Goal: Task Accomplishment & Management: Use online tool/utility

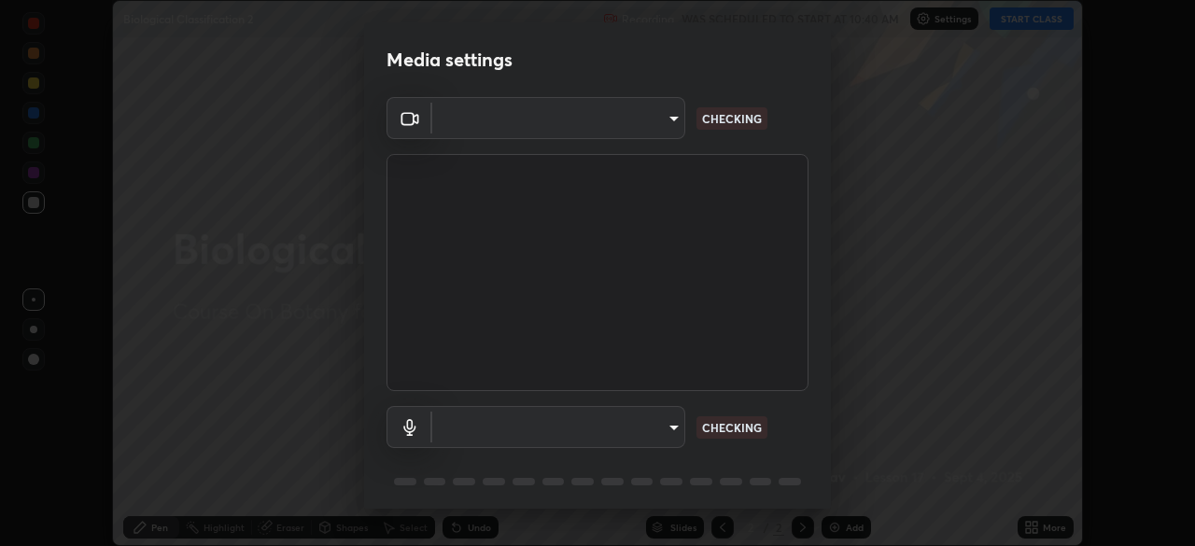
scroll to position [546, 1195]
type input "4cdb2335677a50284d4d52bfea2454a8eb2b8fde0954bdd1b922a39853c109bf"
type input "default"
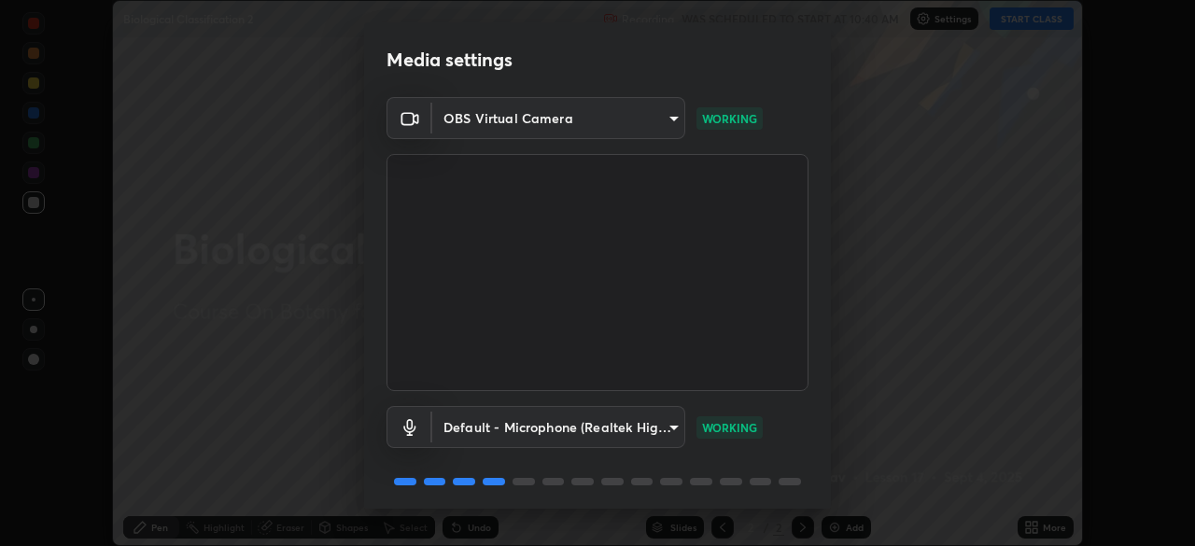
scroll to position [66, 0]
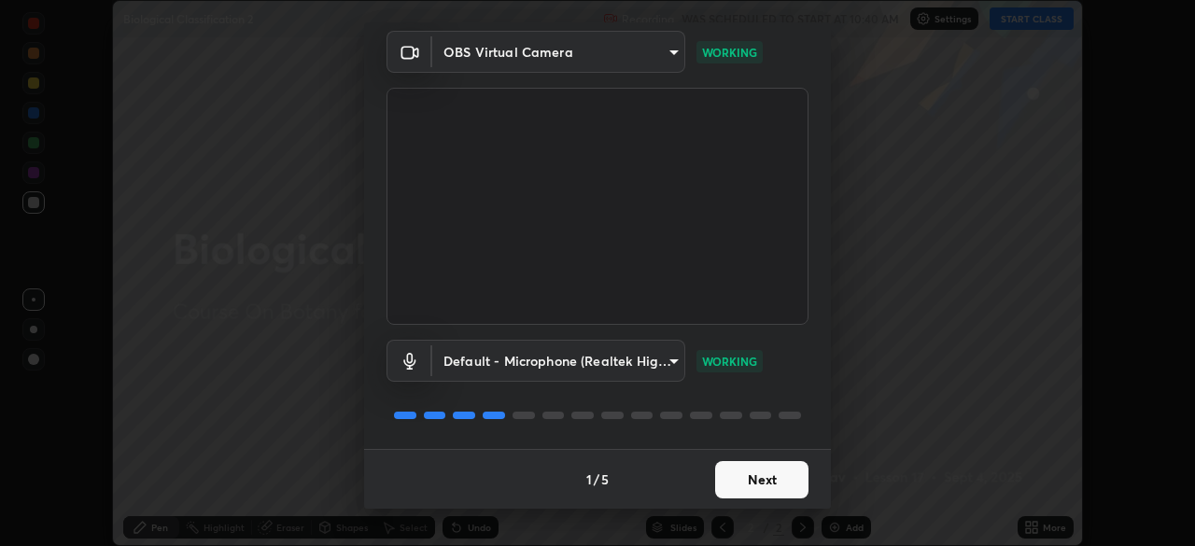
click at [752, 476] on button "Next" at bounding box center [761, 479] width 93 height 37
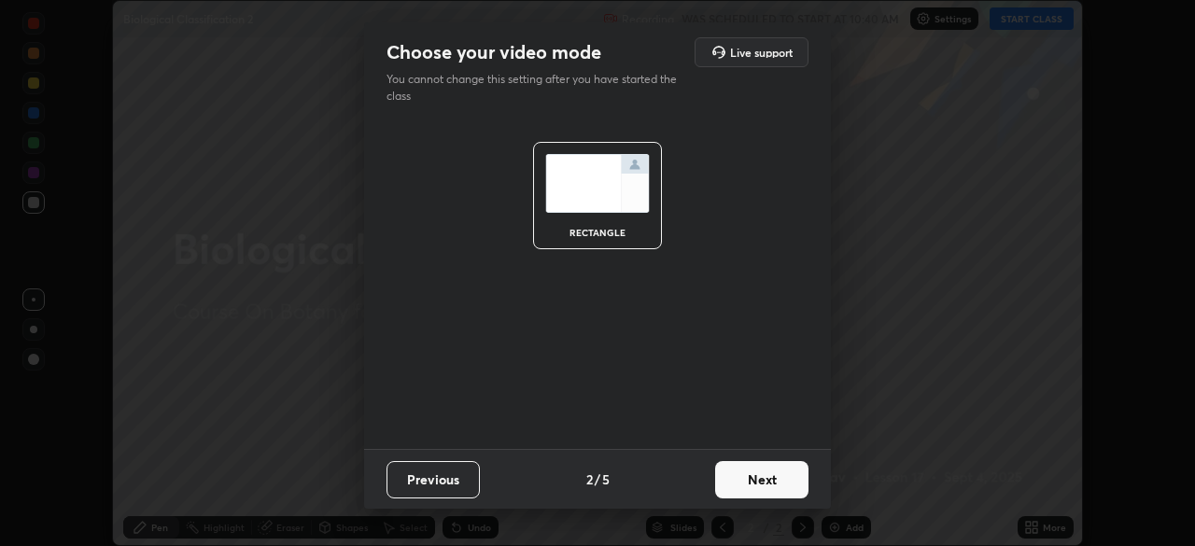
click at [756, 477] on button "Next" at bounding box center [761, 479] width 93 height 37
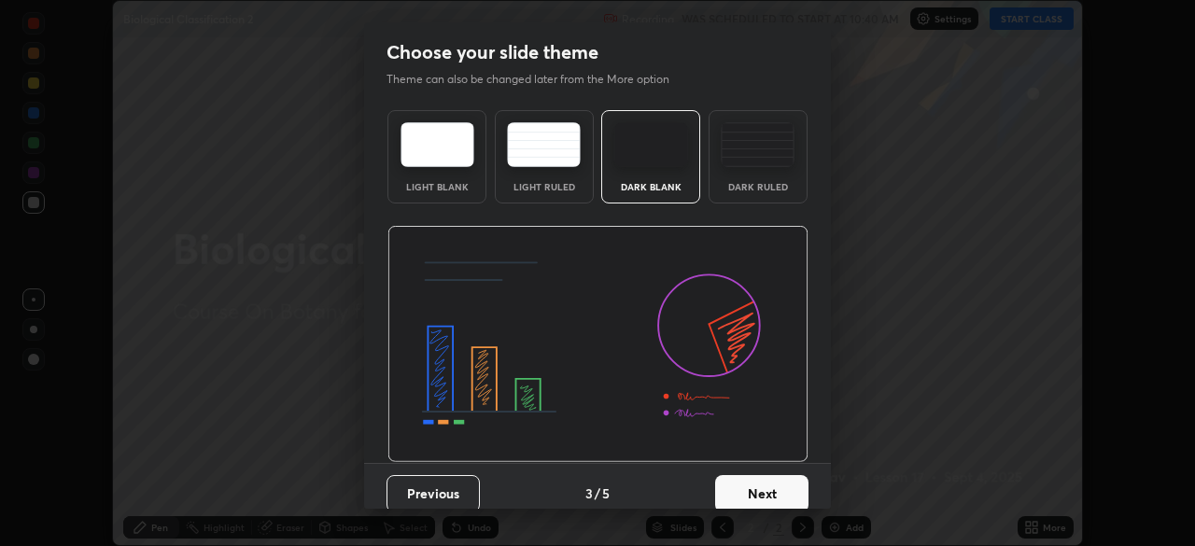
click at [755, 481] on button "Next" at bounding box center [761, 493] width 93 height 37
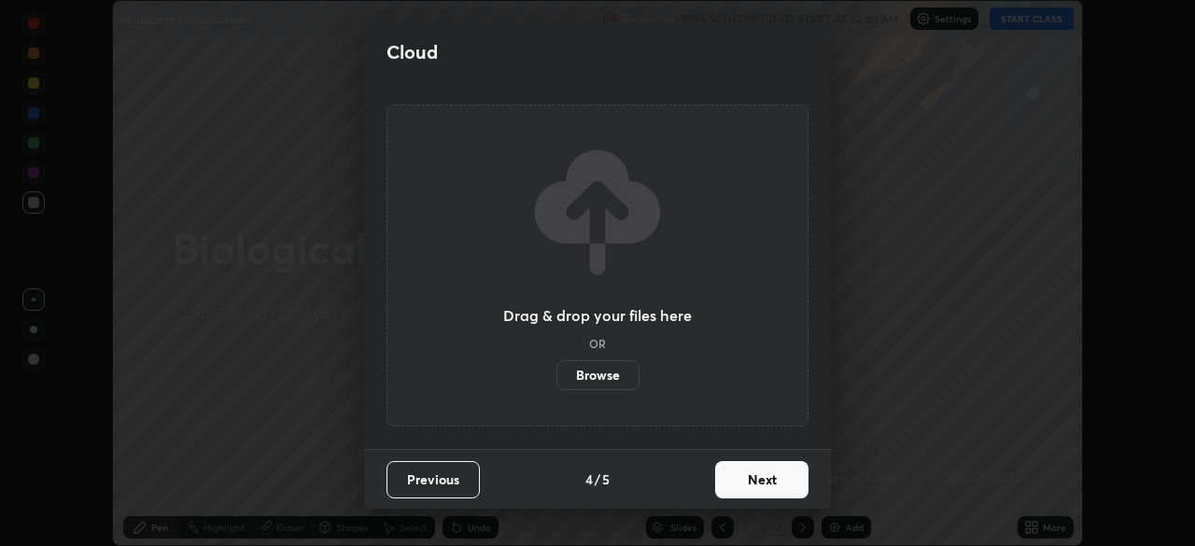
click at [762, 477] on button "Next" at bounding box center [761, 479] width 93 height 37
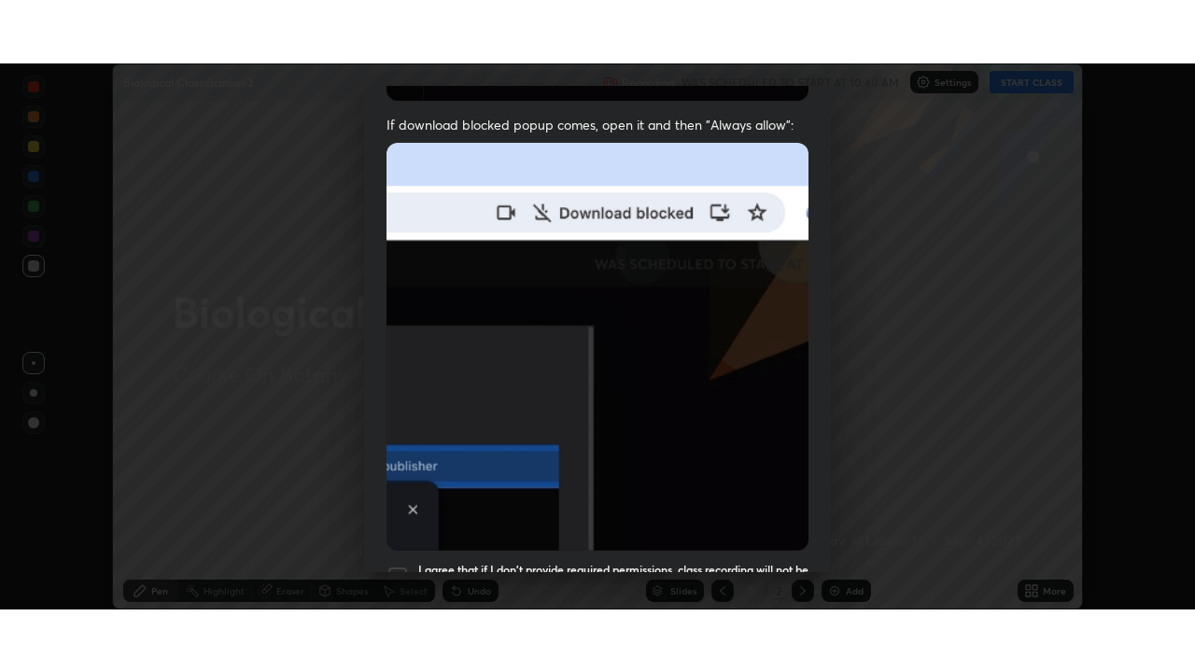
scroll to position [447, 0]
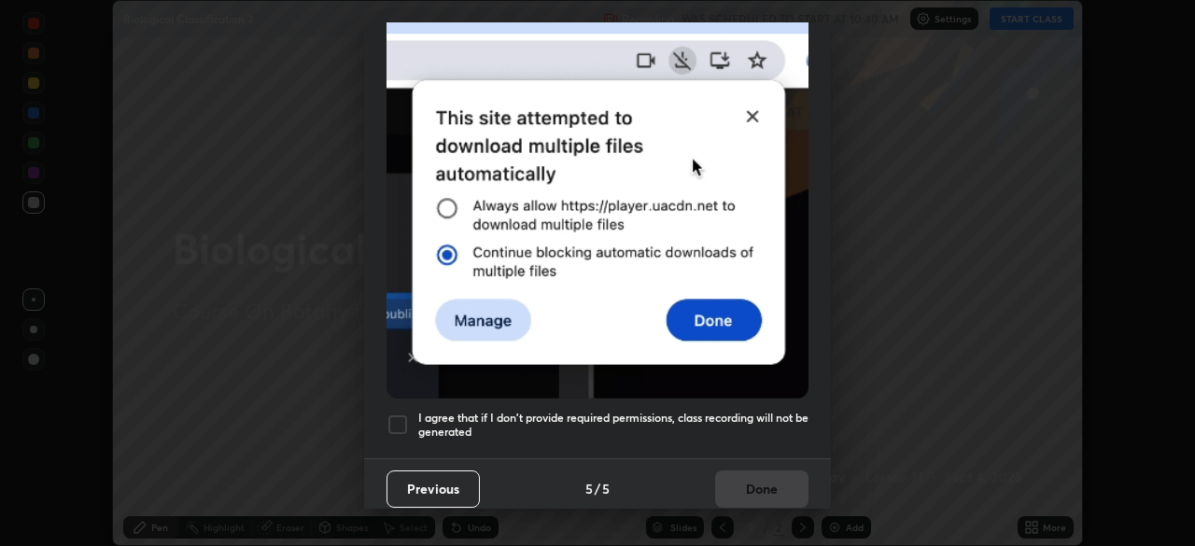
click at [758, 419] on h5 "I agree that if I don't provide required permissions, class recording will not …" at bounding box center [613, 425] width 390 height 29
click at [749, 481] on button "Done" at bounding box center [761, 488] width 93 height 37
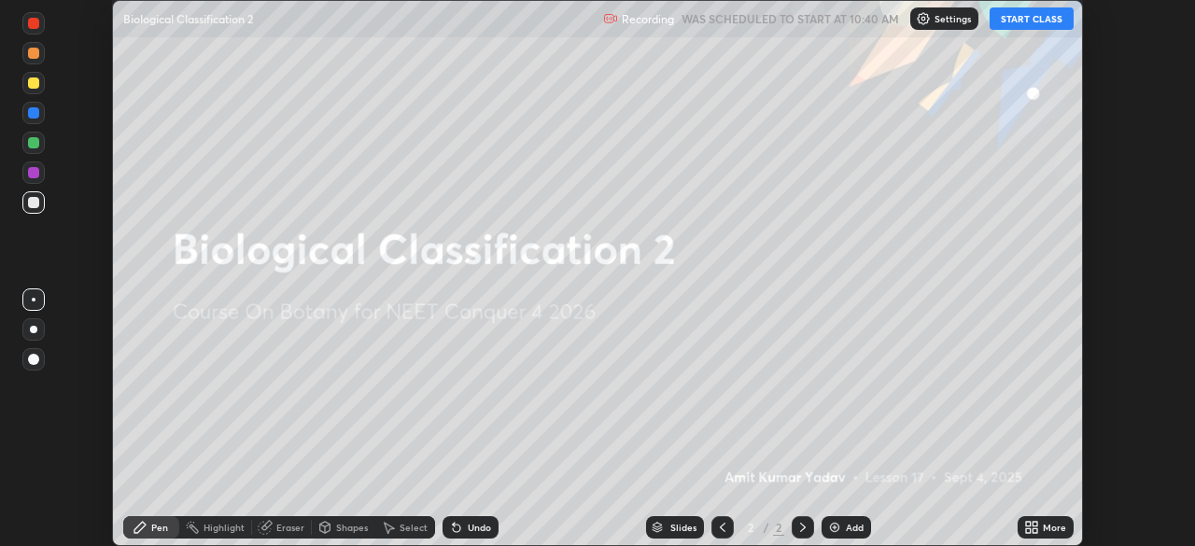
click at [1015, 23] on button "START CLASS" at bounding box center [1031, 18] width 84 height 22
click at [1034, 530] on icon at bounding box center [1034, 530] width 5 height 5
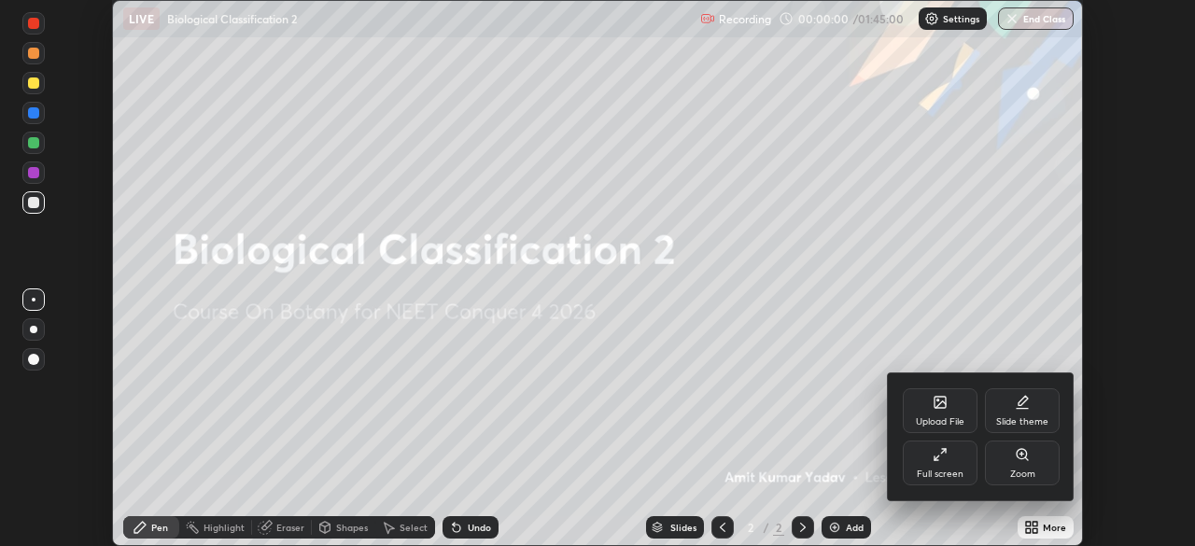
click at [949, 460] on div "Full screen" at bounding box center [940, 463] width 75 height 45
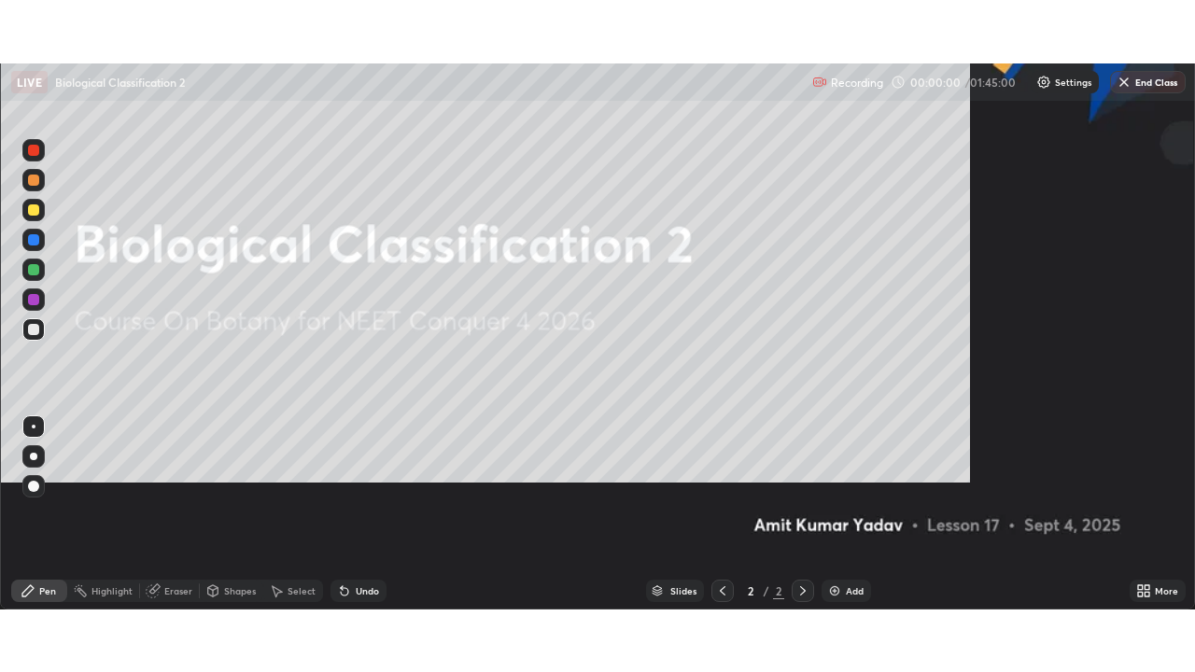
scroll to position [672, 1195]
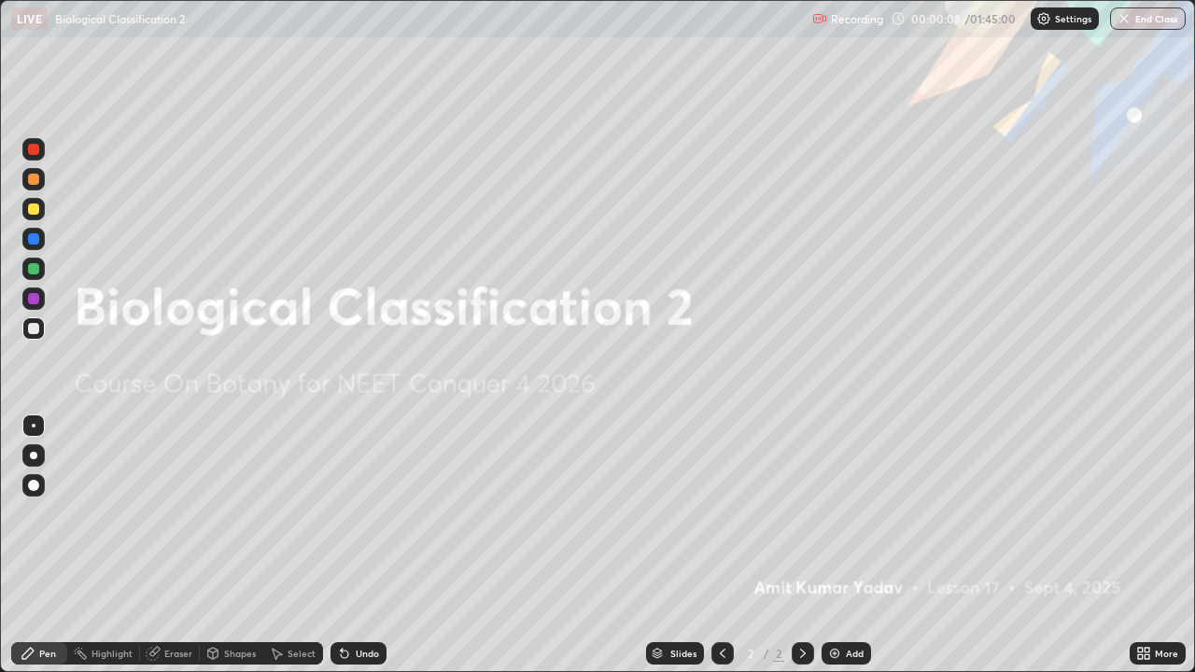
click at [847, 545] on div "Add" at bounding box center [855, 653] width 18 height 9
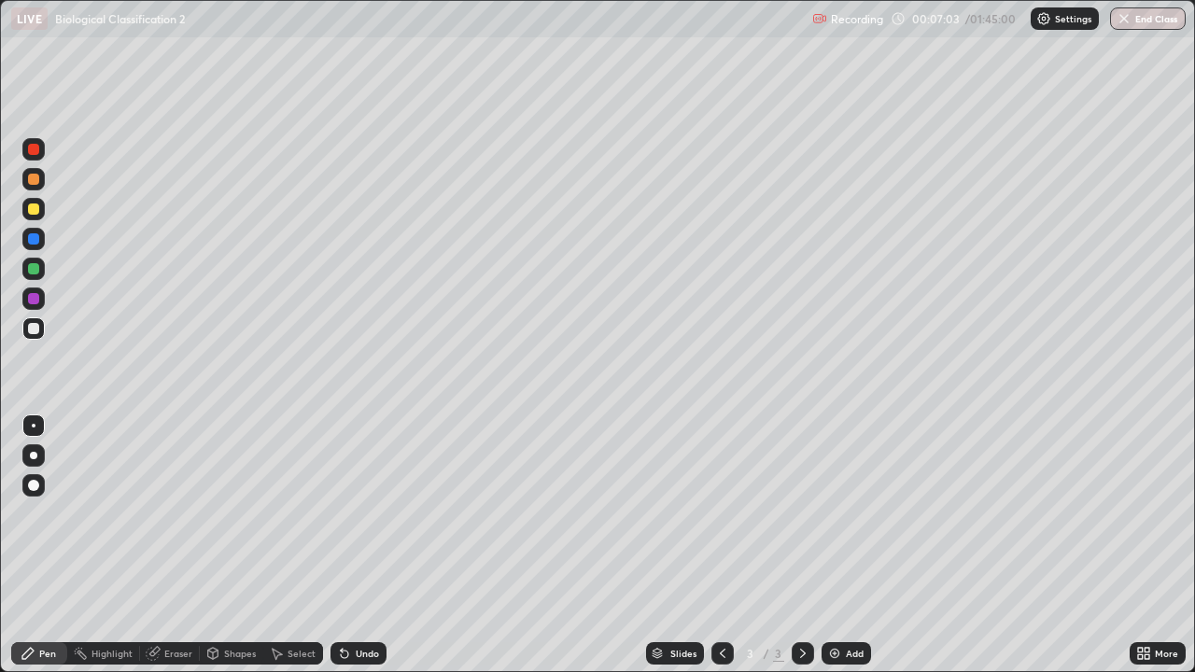
click at [373, 545] on div "Undo" at bounding box center [367, 653] width 23 height 9
click at [847, 545] on div "Add" at bounding box center [845, 653] width 49 height 22
click at [372, 545] on div "Undo" at bounding box center [367, 653] width 23 height 9
click at [362, 545] on div "Undo" at bounding box center [367, 653] width 23 height 9
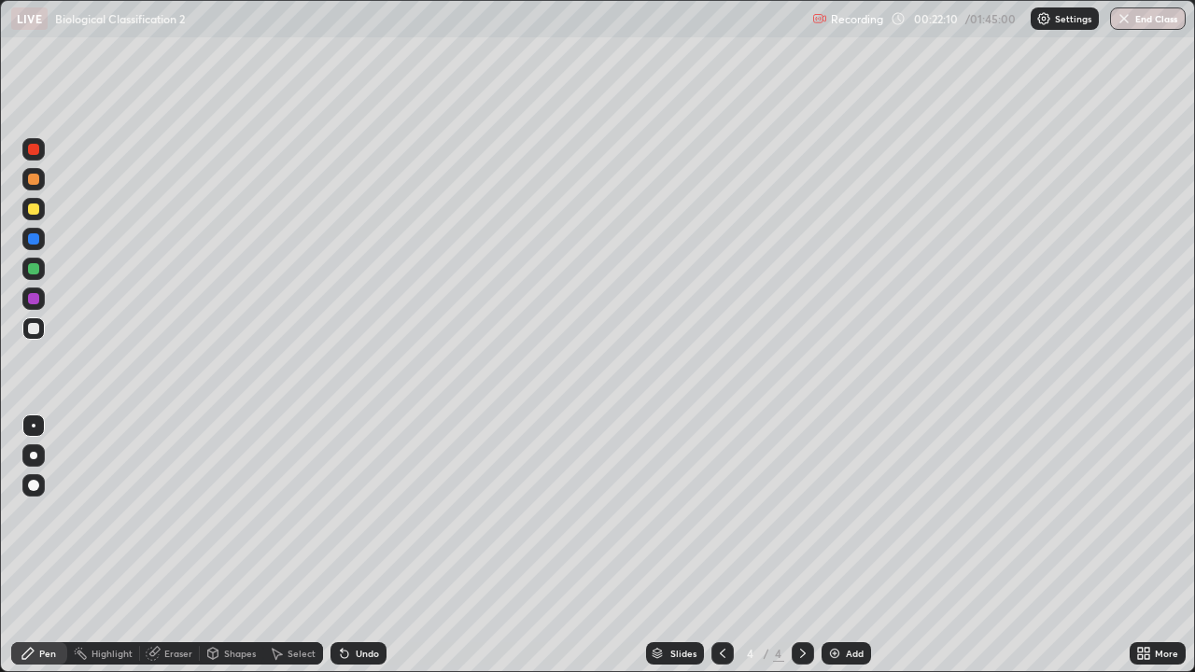
click at [848, 545] on div "Add" at bounding box center [845, 653] width 49 height 22
click at [371, 545] on div "Undo" at bounding box center [367, 653] width 23 height 9
click at [371, 545] on div "Undo" at bounding box center [358, 653] width 56 height 22
click at [369, 545] on div "Undo" at bounding box center [354, 653] width 63 height 37
click at [356, 545] on div "Undo" at bounding box center [367, 653] width 23 height 9
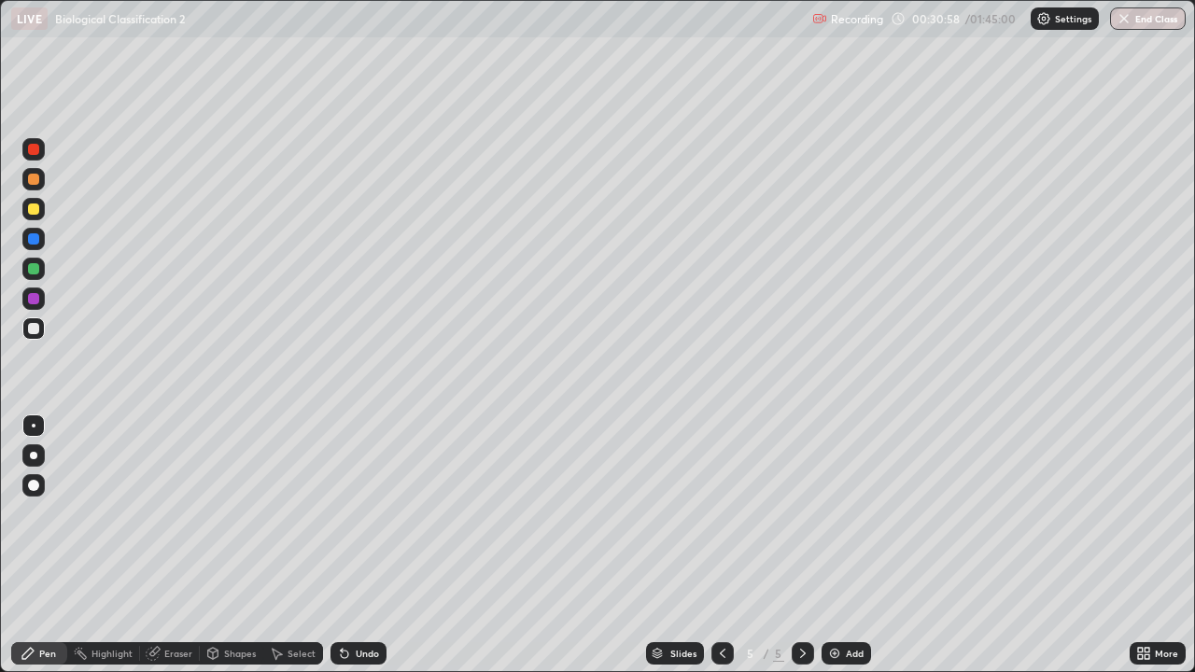
click at [843, 545] on div "Add" at bounding box center [845, 653] width 49 height 22
click at [179, 545] on div "Eraser" at bounding box center [178, 653] width 28 height 9
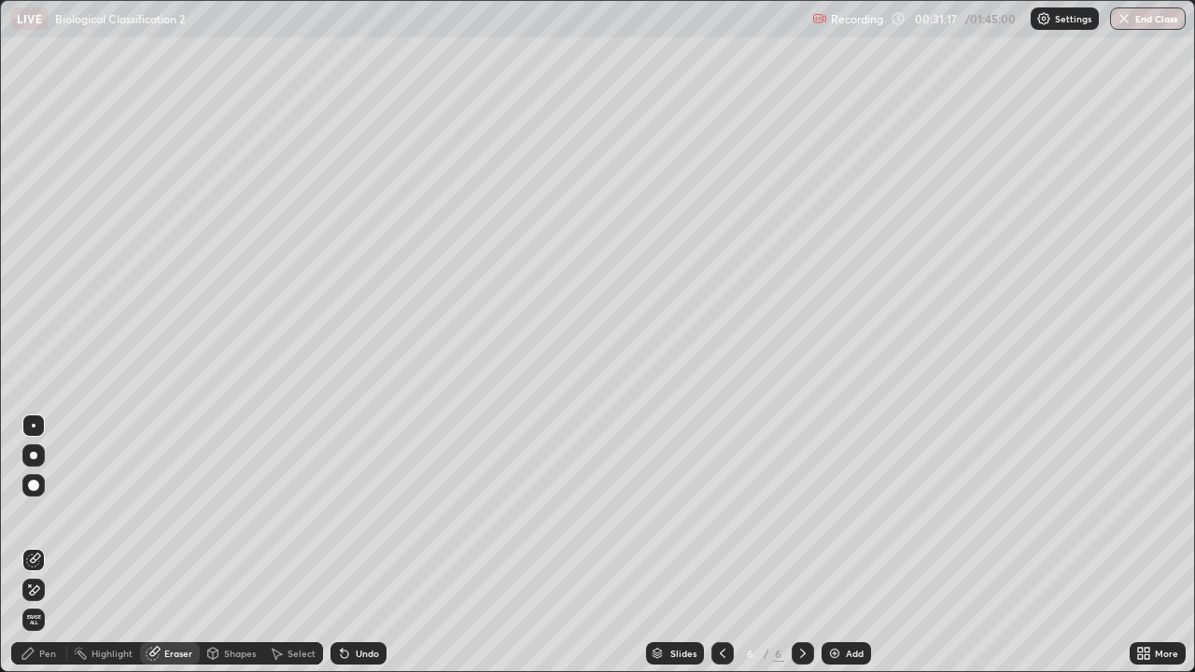
click at [52, 545] on div "Pen" at bounding box center [47, 653] width 17 height 9
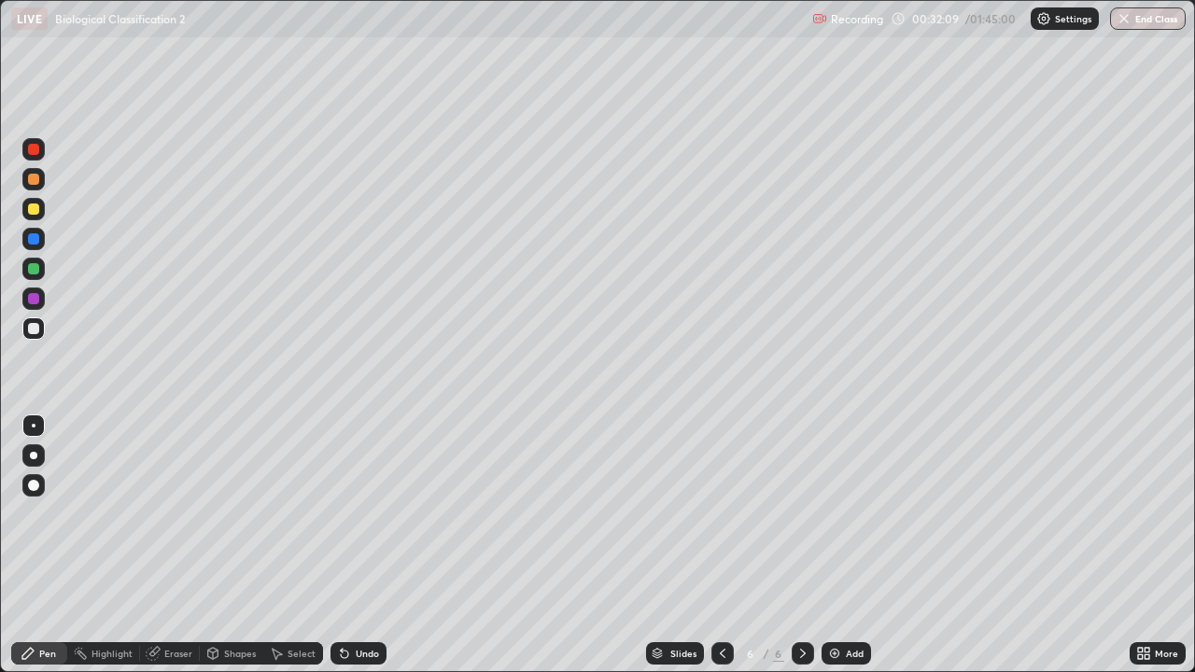
click at [177, 545] on div "Eraser" at bounding box center [178, 653] width 28 height 9
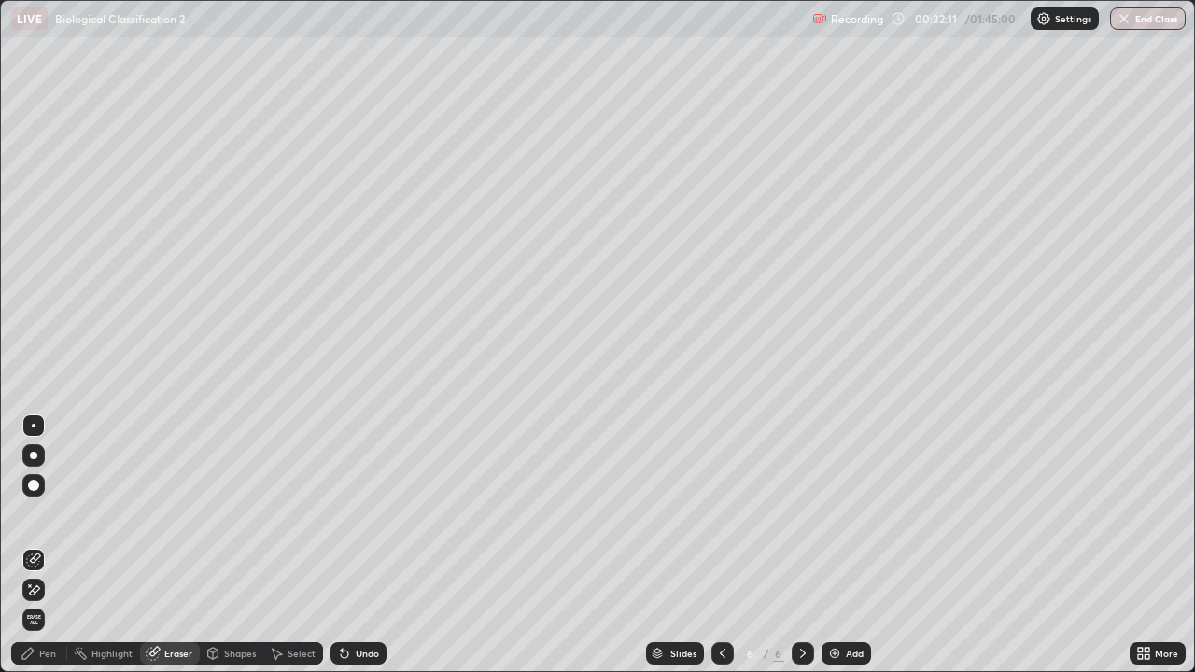
click at [50, 545] on div "Pen" at bounding box center [47, 653] width 17 height 9
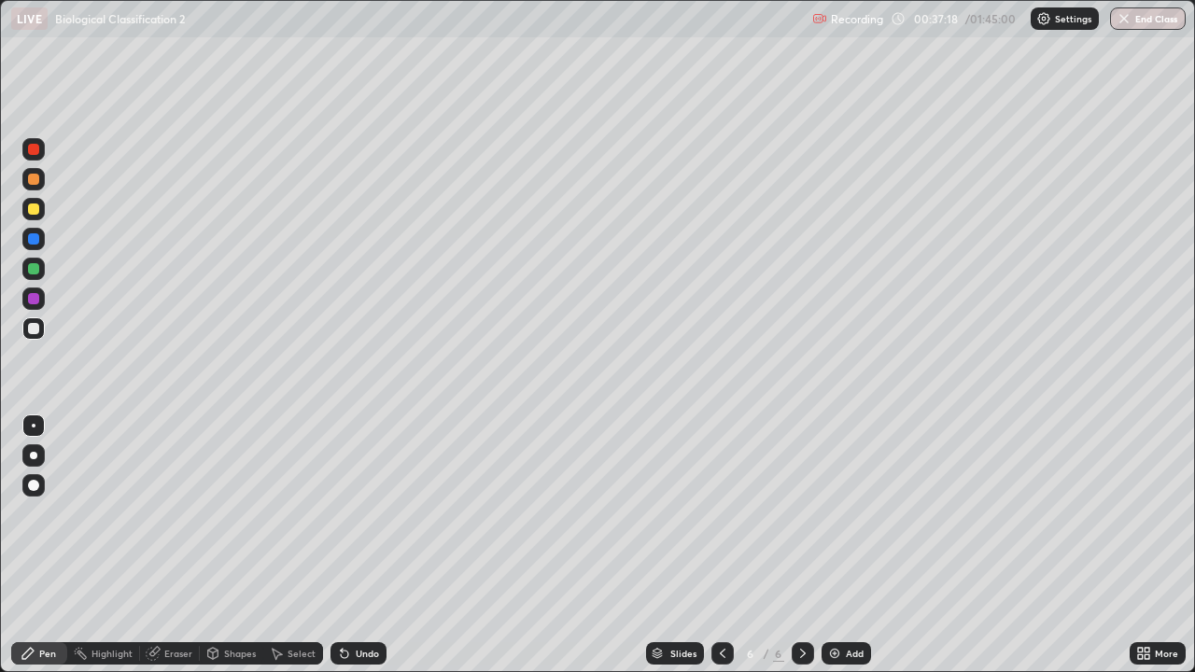
click at [839, 545] on img at bounding box center [834, 653] width 15 height 15
click at [35, 149] on div at bounding box center [33, 149] width 11 height 11
click at [35, 271] on div at bounding box center [33, 268] width 11 height 11
click at [40, 331] on div at bounding box center [33, 328] width 22 height 22
click at [38, 248] on div at bounding box center [33, 239] width 22 height 22
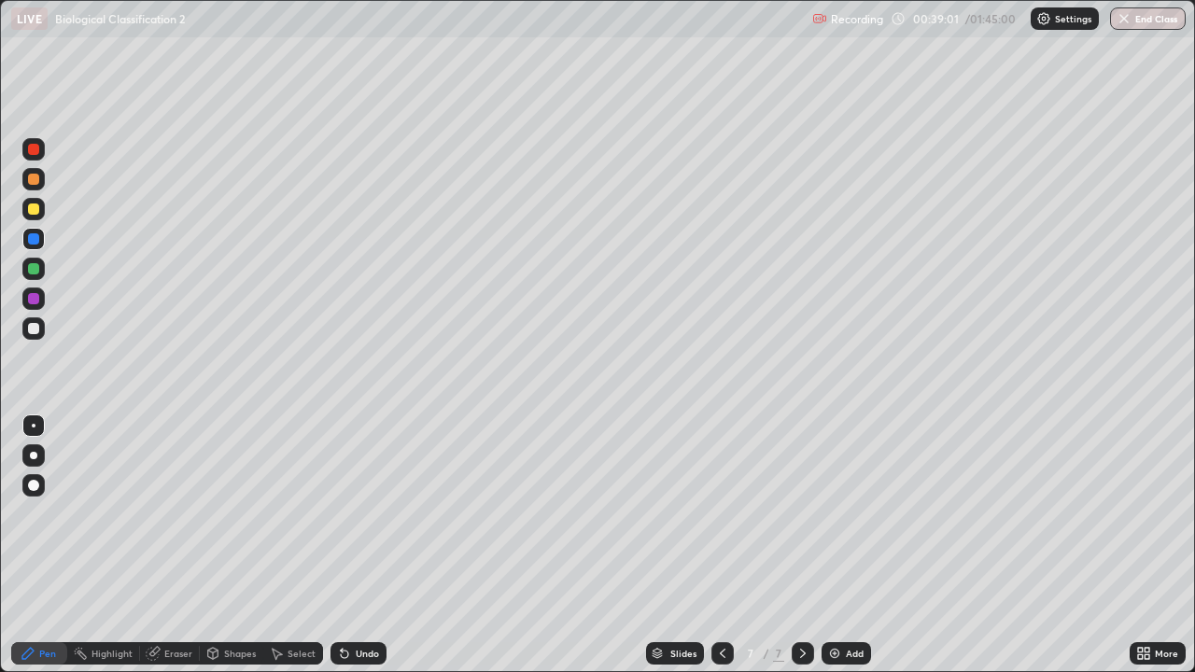
click at [34, 270] on div at bounding box center [33, 268] width 11 height 11
click at [35, 207] on div at bounding box center [33, 208] width 11 height 11
click at [39, 330] on div at bounding box center [33, 328] width 22 height 22
click at [38, 238] on div at bounding box center [33, 238] width 11 height 11
click at [45, 330] on div at bounding box center [34, 329] width 30 height 30
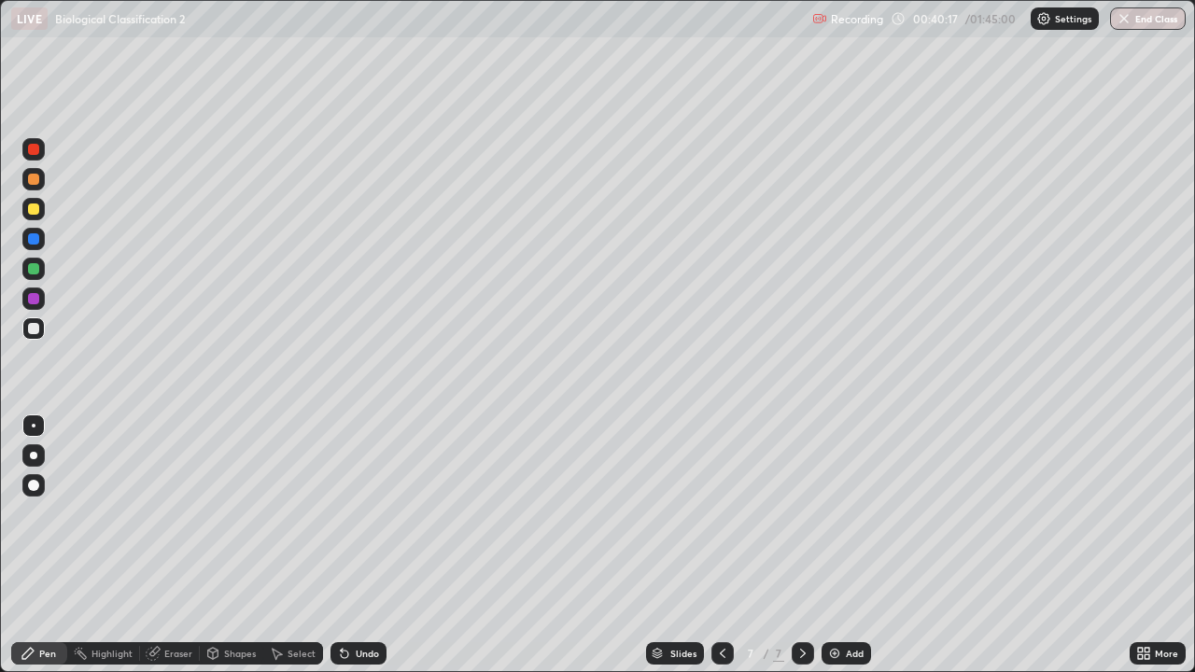
click at [366, 545] on div "Undo" at bounding box center [367, 653] width 23 height 9
click at [371, 545] on div "Undo" at bounding box center [358, 653] width 56 height 22
click at [371, 545] on div "Undo" at bounding box center [354, 653] width 63 height 37
click at [380, 545] on div "Undo" at bounding box center [354, 653] width 63 height 37
click at [380, 545] on div "Undo" at bounding box center [358, 653] width 56 height 22
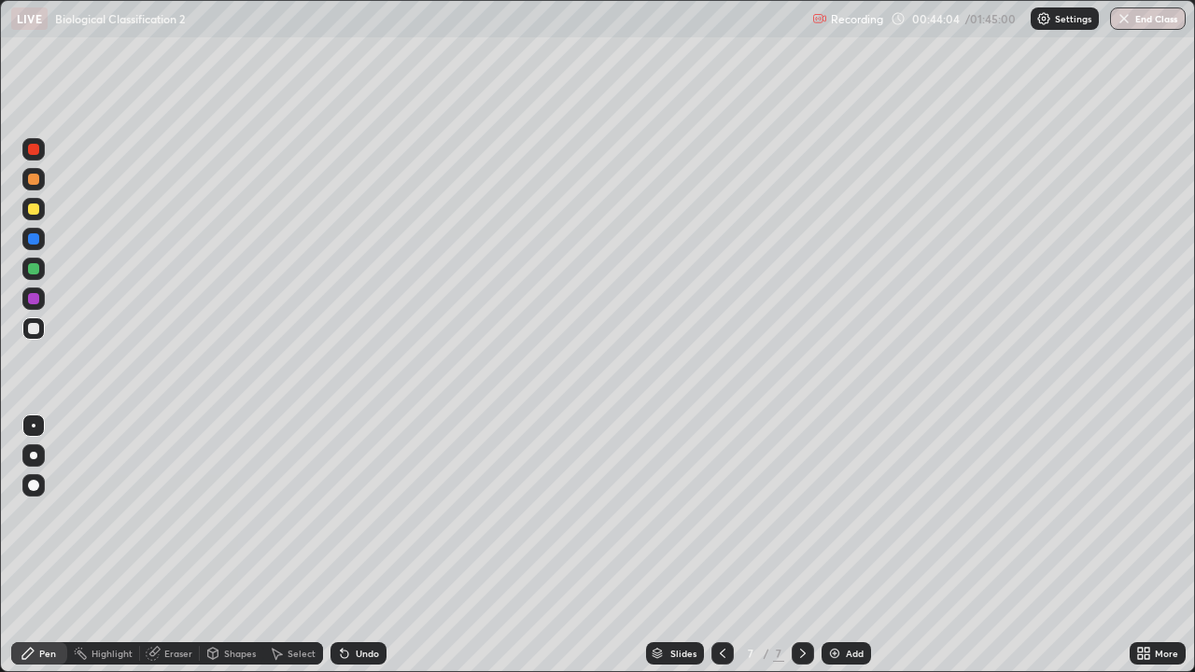
click at [383, 545] on div "Undo" at bounding box center [358, 653] width 56 height 22
click at [41, 242] on div at bounding box center [33, 239] width 22 height 22
click at [40, 266] on div at bounding box center [33, 269] width 22 height 22
click at [37, 333] on div at bounding box center [33, 328] width 11 height 11
click at [1194, 236] on div "Setting up your live class" at bounding box center [597, 336] width 1195 height 672
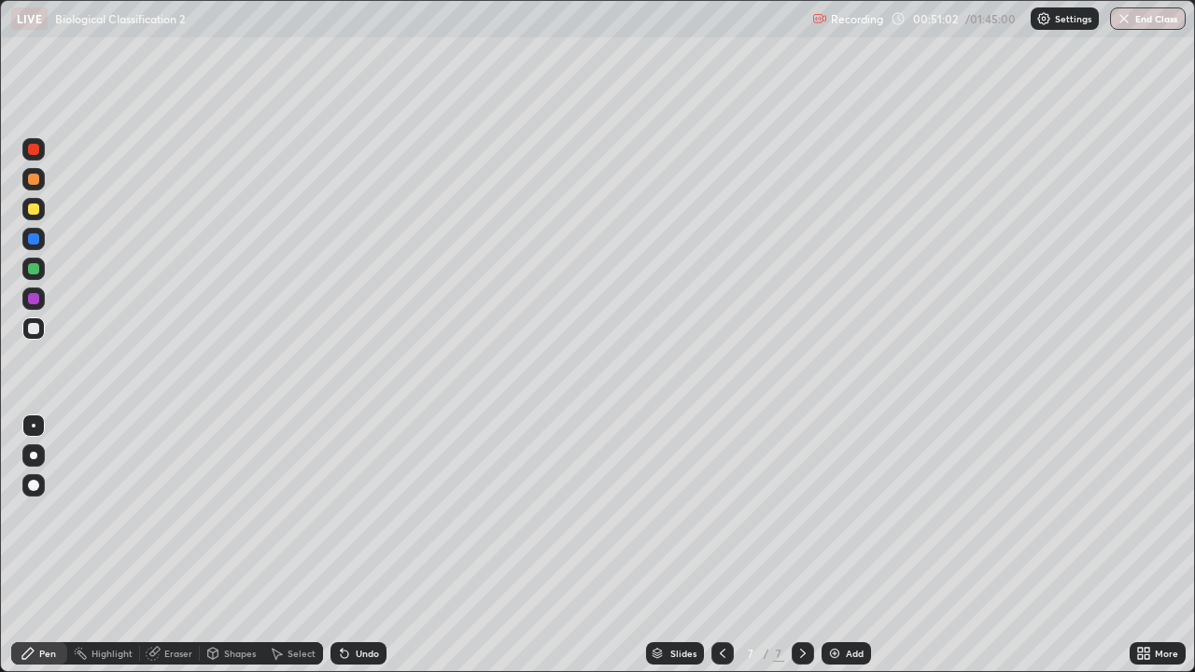
click at [371, 545] on div "Undo" at bounding box center [367, 653] width 23 height 9
click at [368, 545] on div "Undo" at bounding box center [367, 653] width 23 height 9
click at [370, 545] on div "Undo" at bounding box center [367, 653] width 23 height 9
click at [852, 545] on div "Add" at bounding box center [855, 653] width 18 height 9
click at [362, 545] on div "Undo" at bounding box center [358, 653] width 56 height 22
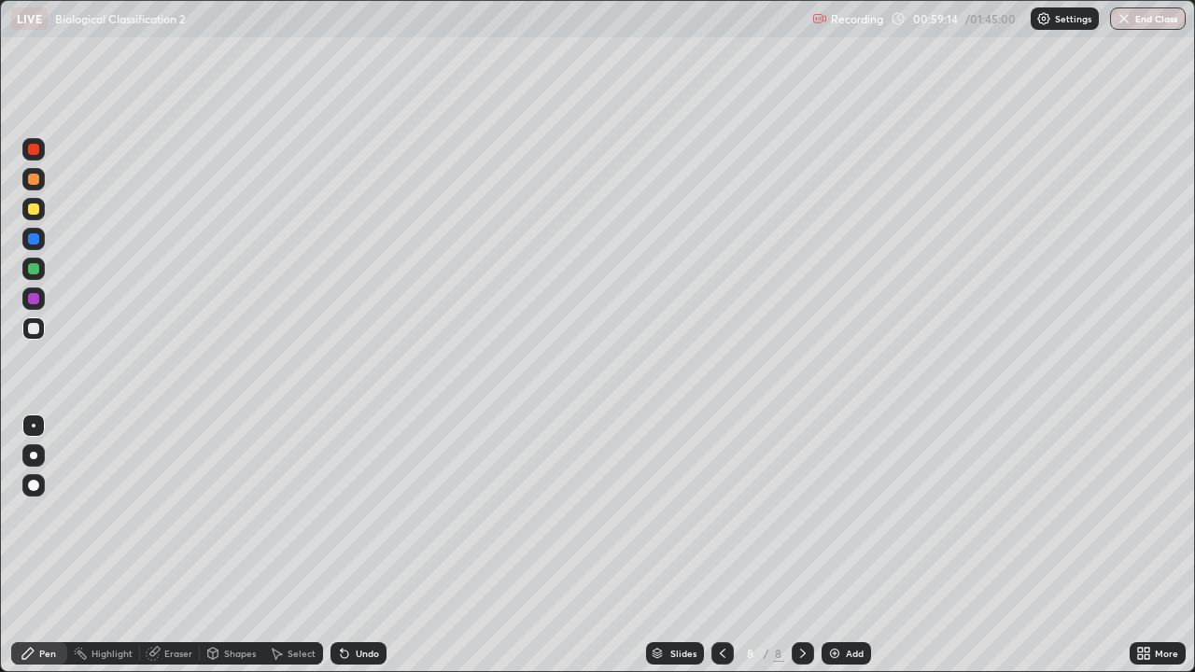
click at [42, 153] on div at bounding box center [33, 149] width 22 height 22
click at [35, 269] on div at bounding box center [33, 268] width 11 height 11
click at [40, 212] on div at bounding box center [33, 209] width 22 height 22
click at [35, 329] on div at bounding box center [33, 328] width 11 height 11
click at [30, 340] on div at bounding box center [33, 329] width 22 height 30
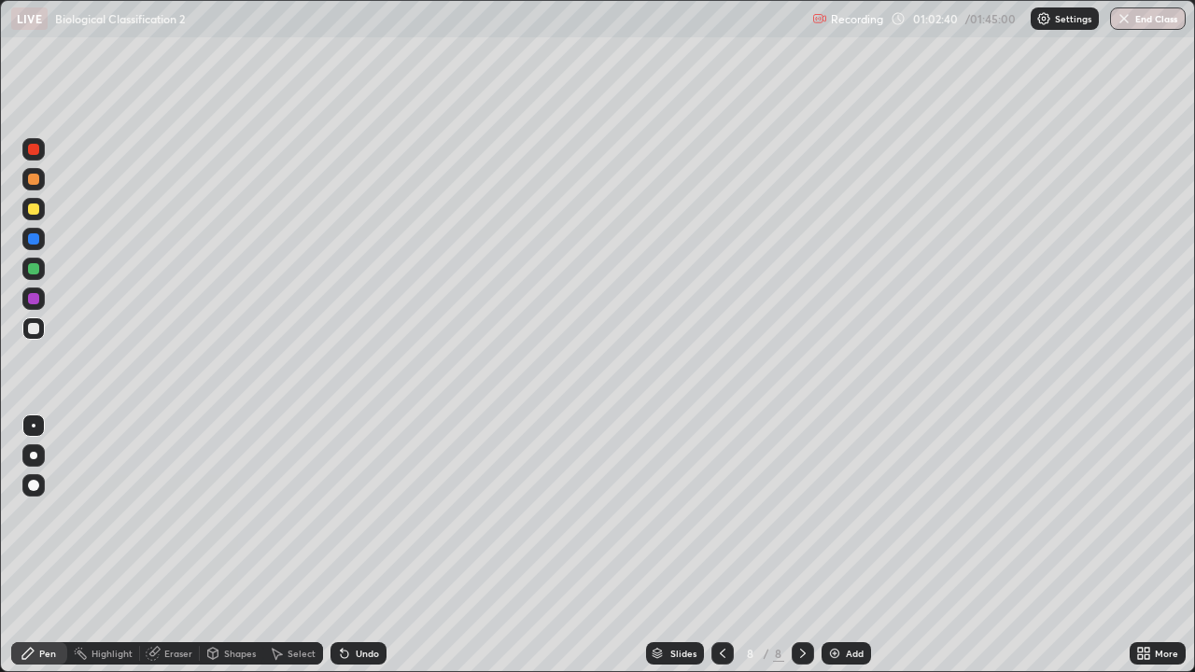
click at [366, 545] on div "Undo" at bounding box center [367, 653] width 23 height 9
click at [370, 545] on div "Undo" at bounding box center [367, 653] width 23 height 9
click at [371, 545] on div "Undo" at bounding box center [367, 653] width 23 height 9
click at [372, 545] on div "Undo" at bounding box center [367, 653] width 23 height 9
click at [866, 545] on div "Add" at bounding box center [845, 653] width 49 height 22
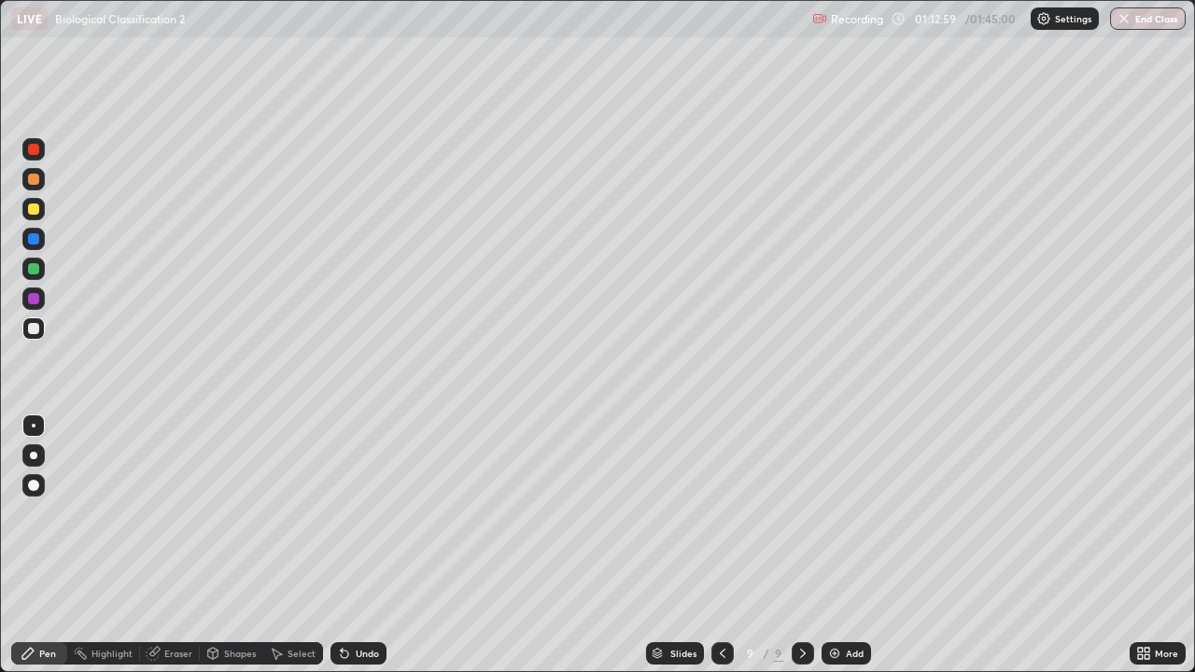
click at [363, 545] on div "Undo" at bounding box center [367, 653] width 23 height 9
click at [372, 545] on div "Undo" at bounding box center [358, 653] width 56 height 22
click at [360, 545] on div "Undo" at bounding box center [367, 653] width 23 height 9
click at [358, 545] on div "Undo" at bounding box center [367, 653] width 23 height 9
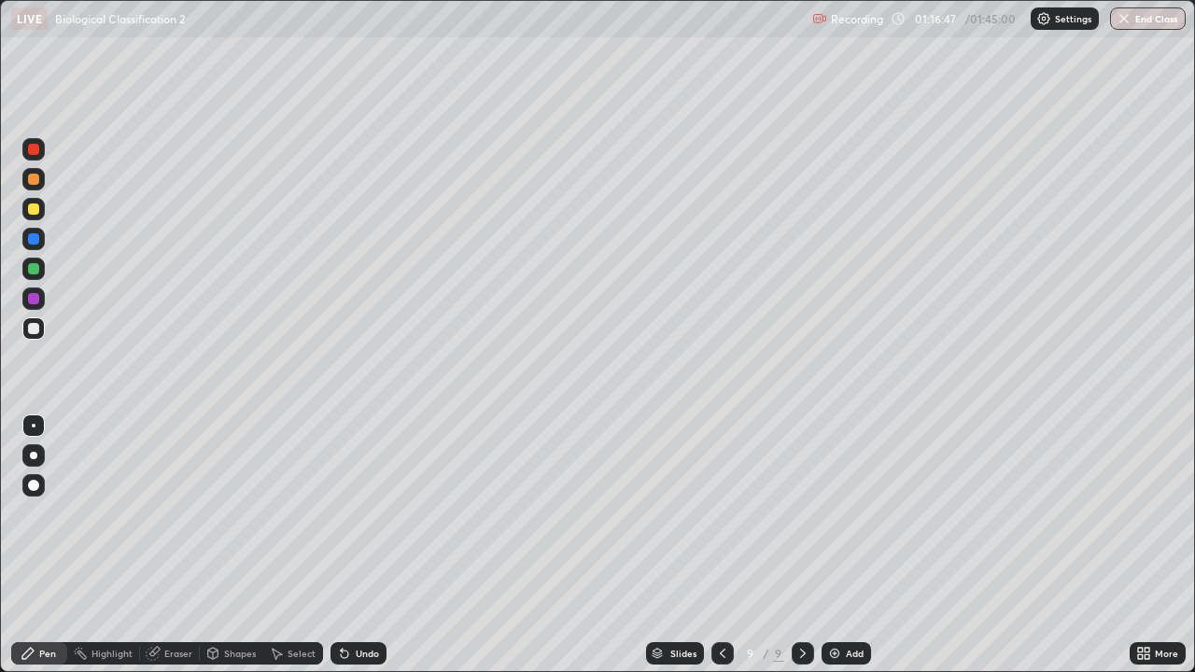
click at [360, 545] on div "Undo" at bounding box center [367, 653] width 23 height 9
click at [364, 545] on div "Undo" at bounding box center [367, 653] width 23 height 9
click at [846, 545] on div "Add" at bounding box center [855, 653] width 18 height 9
click at [369, 545] on div "Undo" at bounding box center [367, 653] width 23 height 9
click at [370, 545] on div "Undo" at bounding box center [367, 653] width 23 height 9
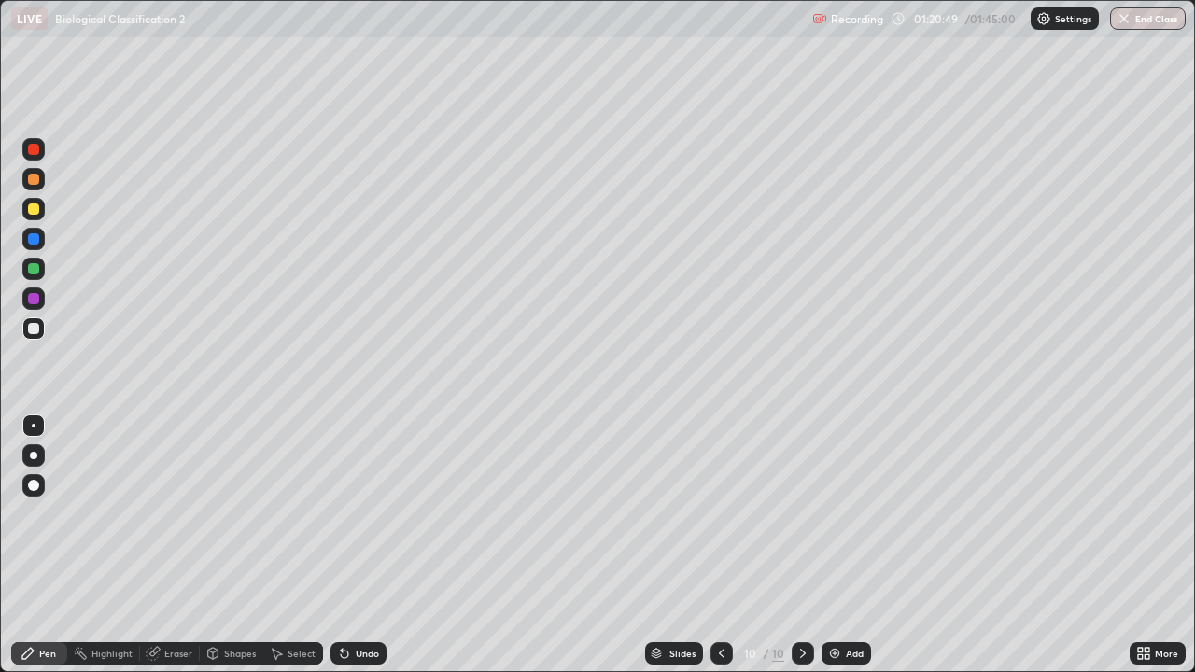
click at [371, 545] on div "Undo" at bounding box center [367, 653] width 23 height 9
click at [370, 545] on div "Undo" at bounding box center [367, 653] width 23 height 9
click at [355, 545] on div "Undo" at bounding box center [358, 653] width 56 height 22
click at [353, 545] on div "Undo" at bounding box center [358, 653] width 56 height 22
click at [358, 545] on div "Undo" at bounding box center [367, 653] width 23 height 9
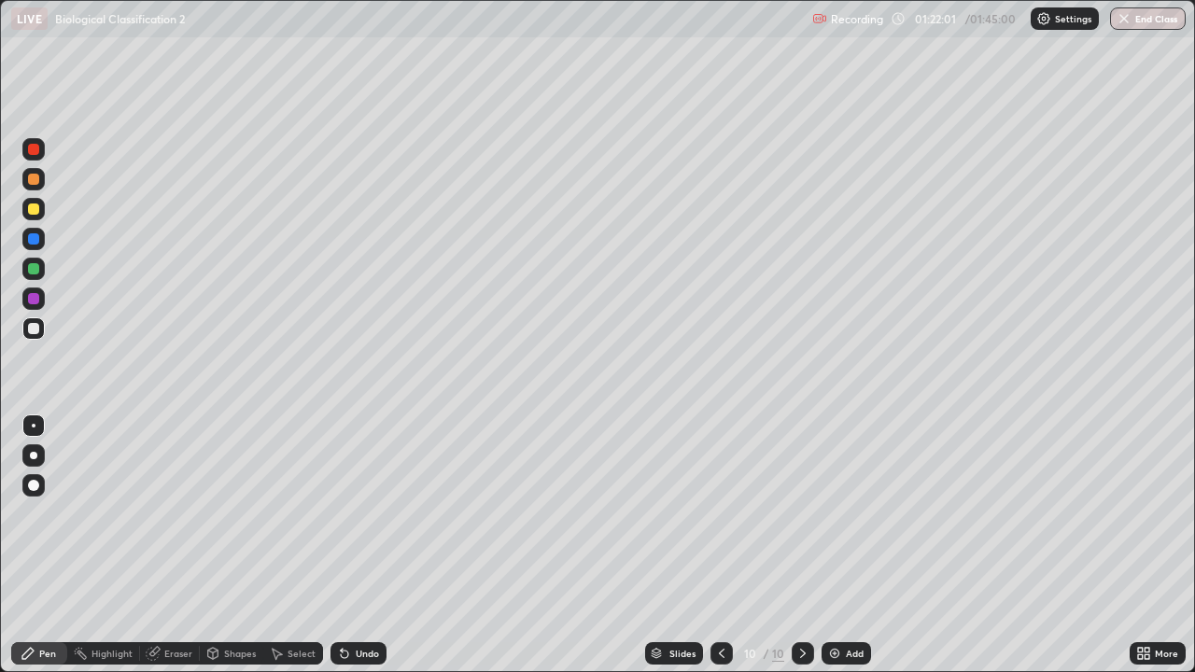
click at [357, 545] on div "Undo" at bounding box center [367, 653] width 23 height 9
click at [835, 545] on img at bounding box center [834, 653] width 15 height 15
click at [722, 545] on icon at bounding box center [722, 653] width 15 height 15
click at [797, 545] on icon at bounding box center [802, 653] width 15 height 15
click at [716, 545] on div at bounding box center [722, 653] width 22 height 37
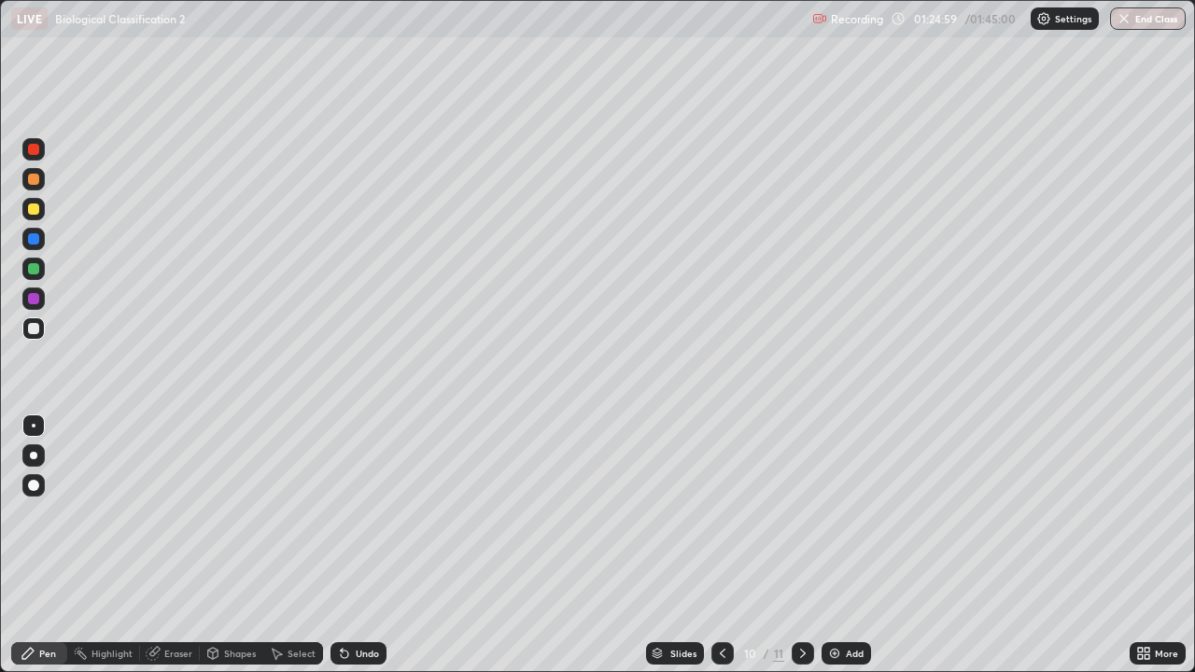
click at [800, 545] on icon at bounding box center [802, 653] width 15 height 15
click at [365, 545] on div "Undo" at bounding box center [367, 653] width 23 height 9
click at [371, 545] on div "Undo" at bounding box center [367, 653] width 23 height 9
click at [368, 545] on div "Undo" at bounding box center [367, 653] width 23 height 9
click at [846, 545] on div "Add" at bounding box center [855, 653] width 18 height 9
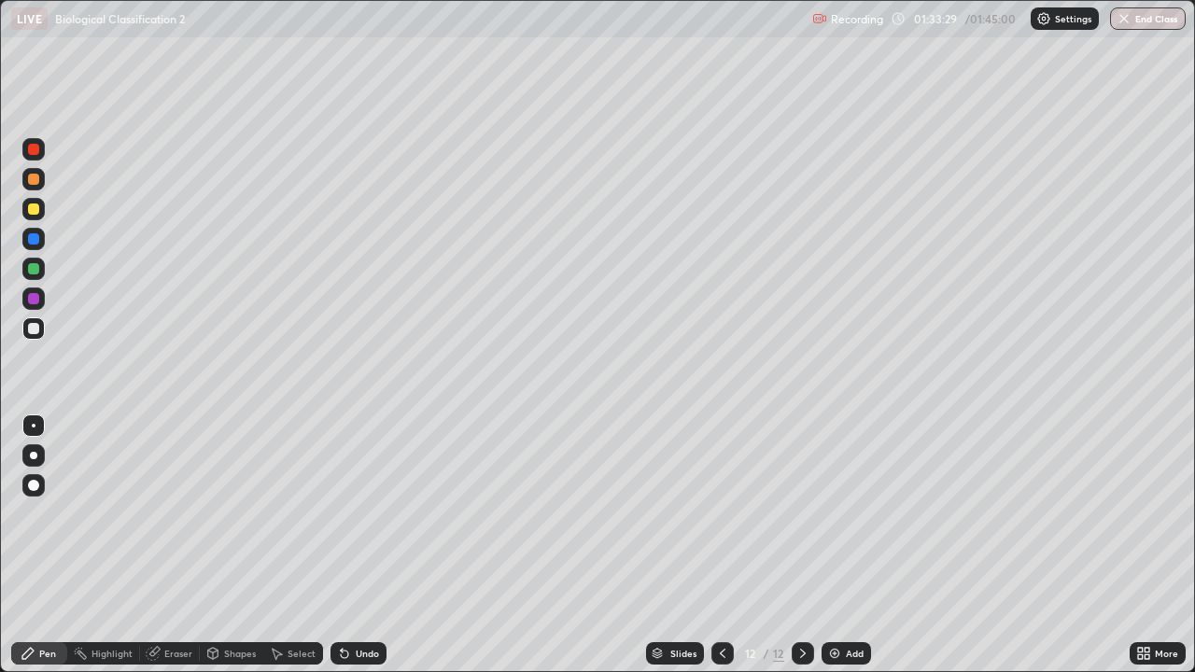
click at [365, 545] on div "Undo" at bounding box center [358, 653] width 56 height 22
click at [32, 156] on div at bounding box center [33, 149] width 22 height 22
click at [38, 330] on div at bounding box center [33, 328] width 11 height 11
click at [360, 545] on div "Undo" at bounding box center [358, 653] width 56 height 22
click at [368, 545] on div "Undo" at bounding box center [367, 653] width 23 height 9
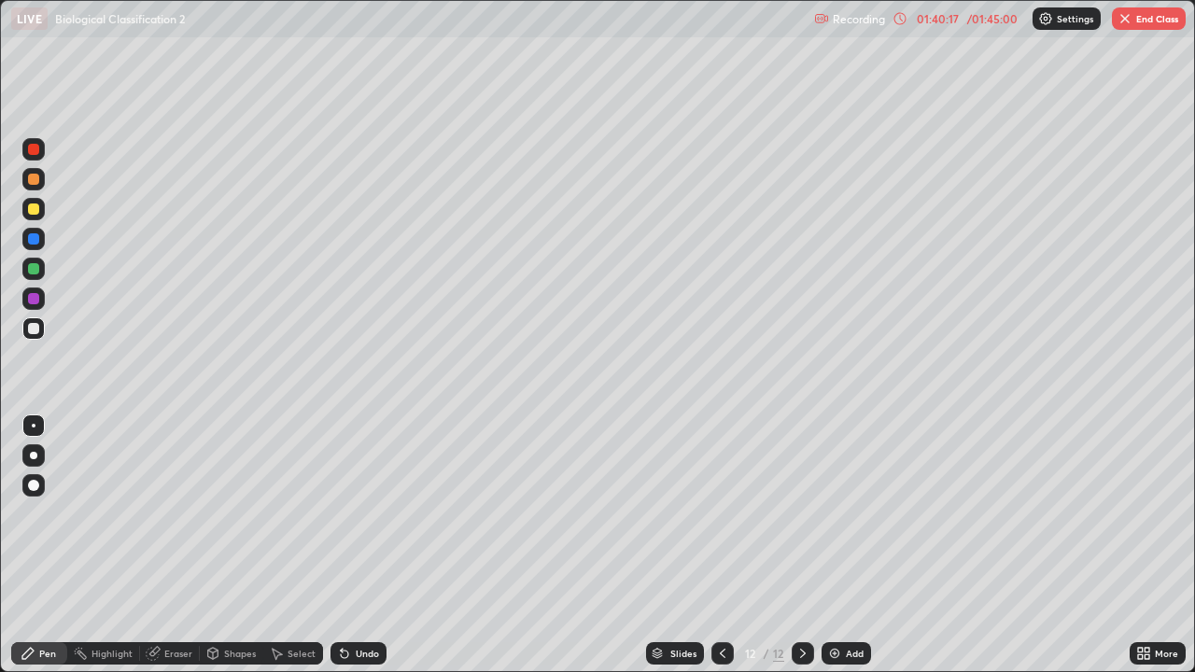
click at [38, 213] on div at bounding box center [33, 208] width 11 height 11
click at [40, 339] on div at bounding box center [33, 329] width 22 height 30
click at [370, 545] on div "Undo" at bounding box center [367, 653] width 23 height 9
click at [362, 545] on div "Undo" at bounding box center [367, 653] width 23 height 9
click at [861, 545] on div "Add" at bounding box center [845, 653] width 49 height 22
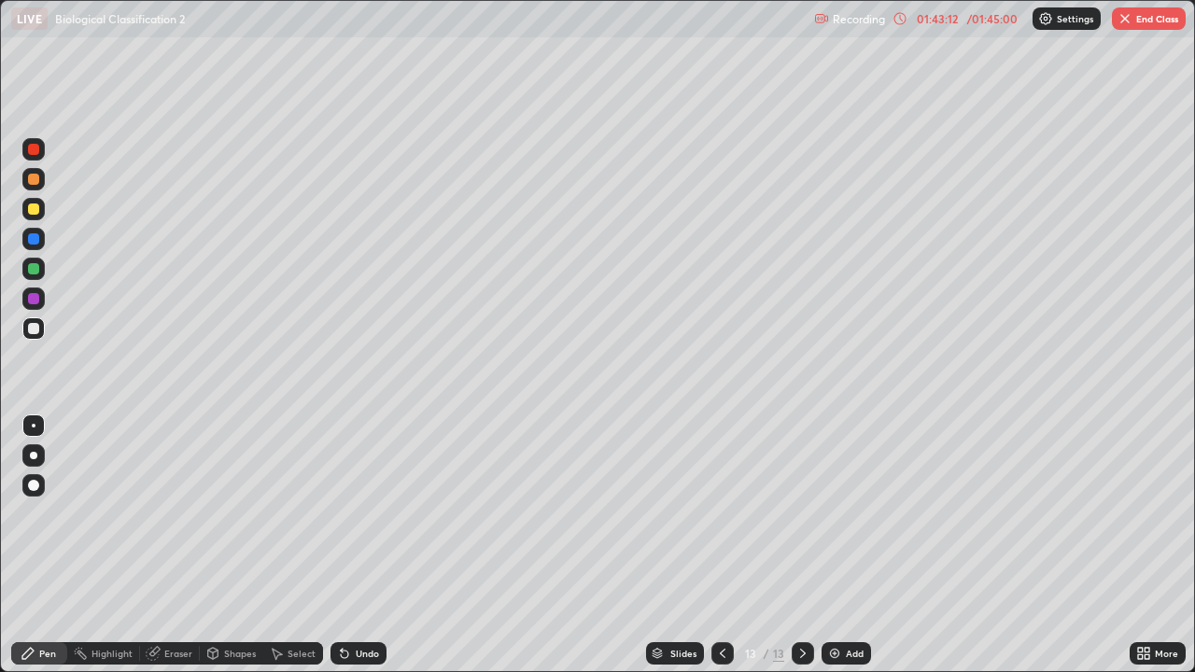
click at [367, 545] on div "Undo" at bounding box center [367, 653] width 23 height 9
click at [365, 545] on div "Undo" at bounding box center [367, 653] width 23 height 9
click at [358, 545] on div "Undo" at bounding box center [367, 653] width 23 height 9
click at [365, 545] on div "Undo" at bounding box center [358, 653] width 56 height 22
click at [364, 545] on div "Undo" at bounding box center [358, 653] width 56 height 22
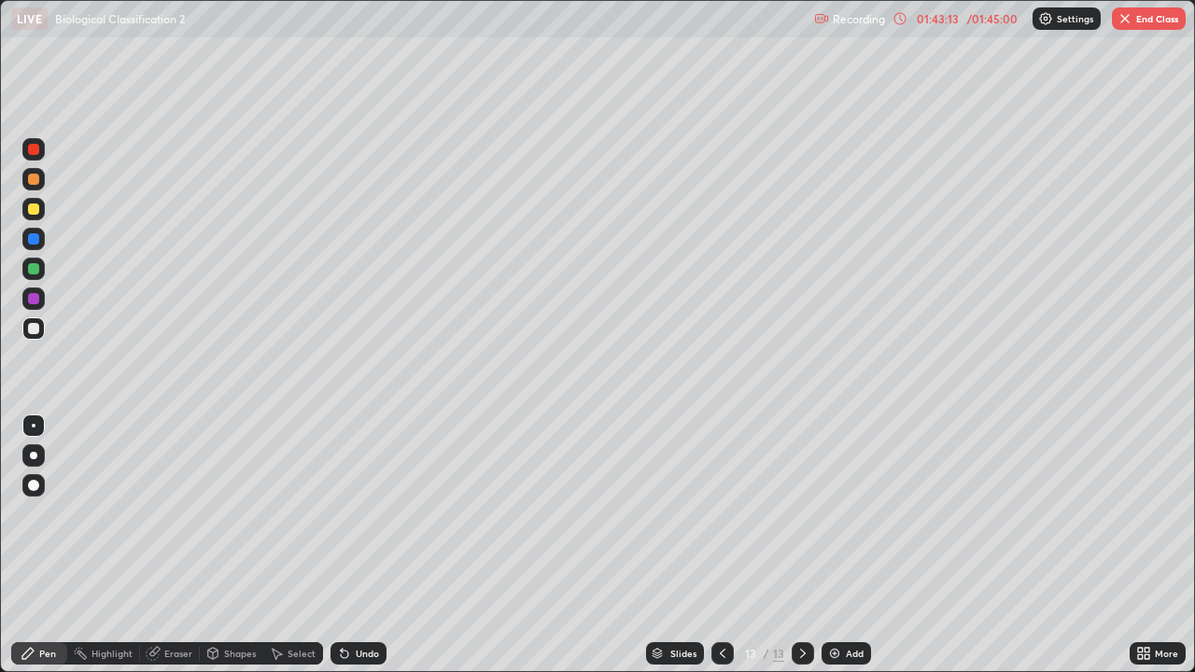
click at [362, 545] on div "Undo" at bounding box center [358, 653] width 56 height 22
click at [365, 545] on div "Undo" at bounding box center [358, 653] width 56 height 22
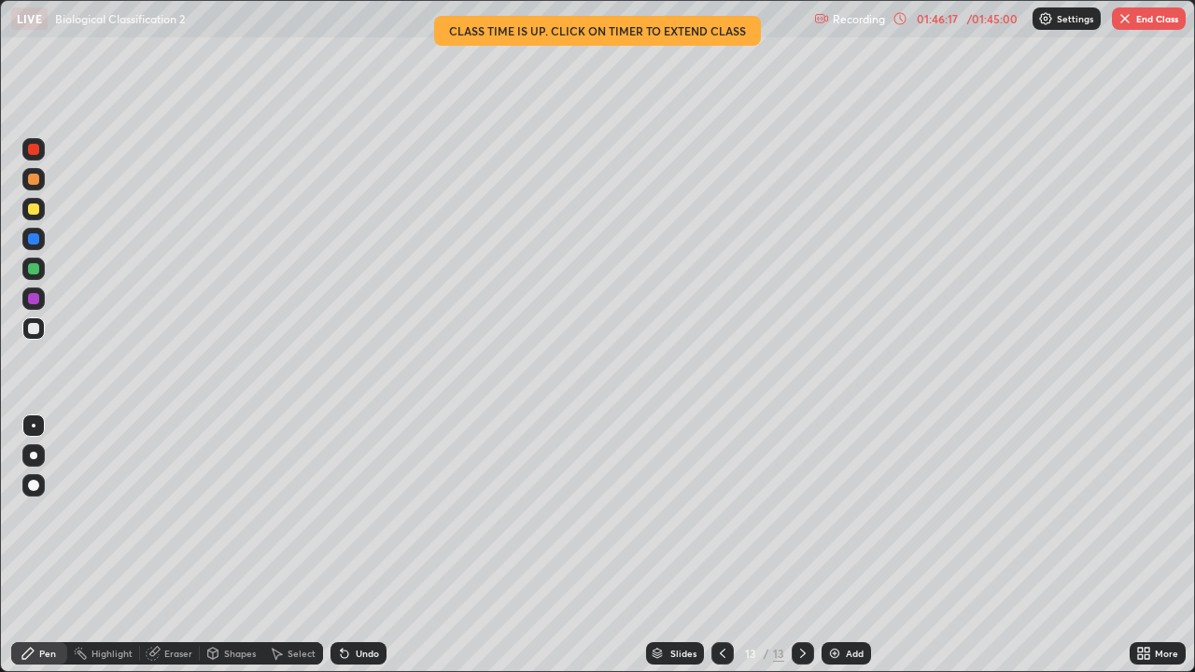
click at [1155, 14] on button "End Class" at bounding box center [1149, 18] width 74 height 22
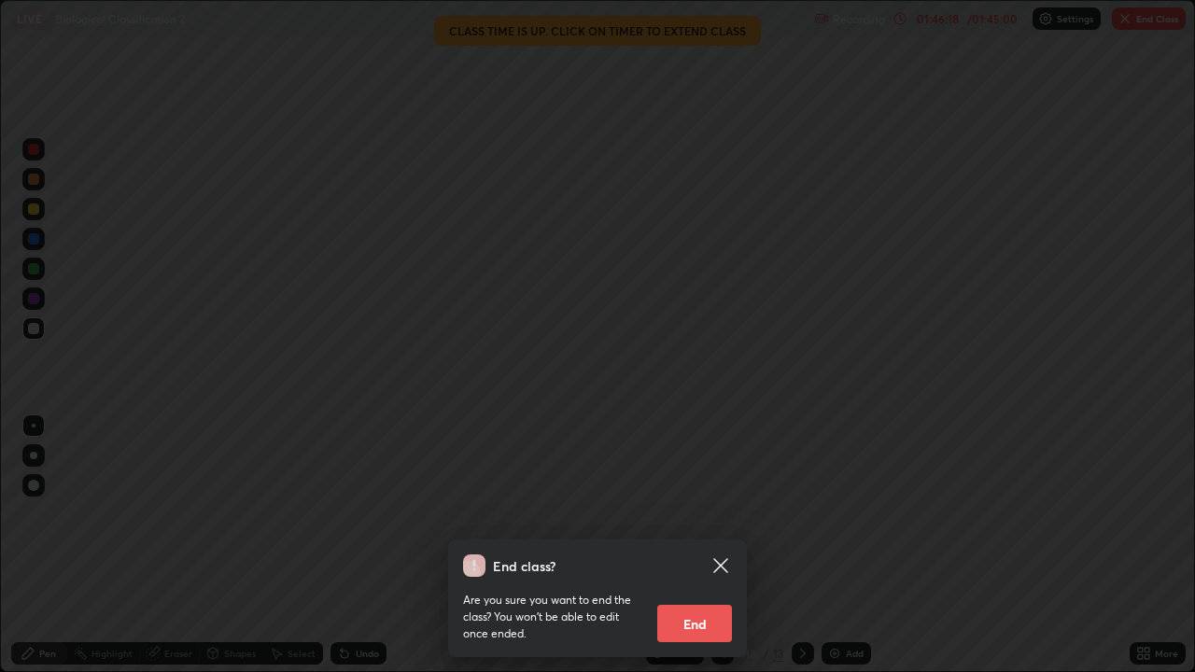
click at [718, 545] on button "End" at bounding box center [694, 623] width 75 height 37
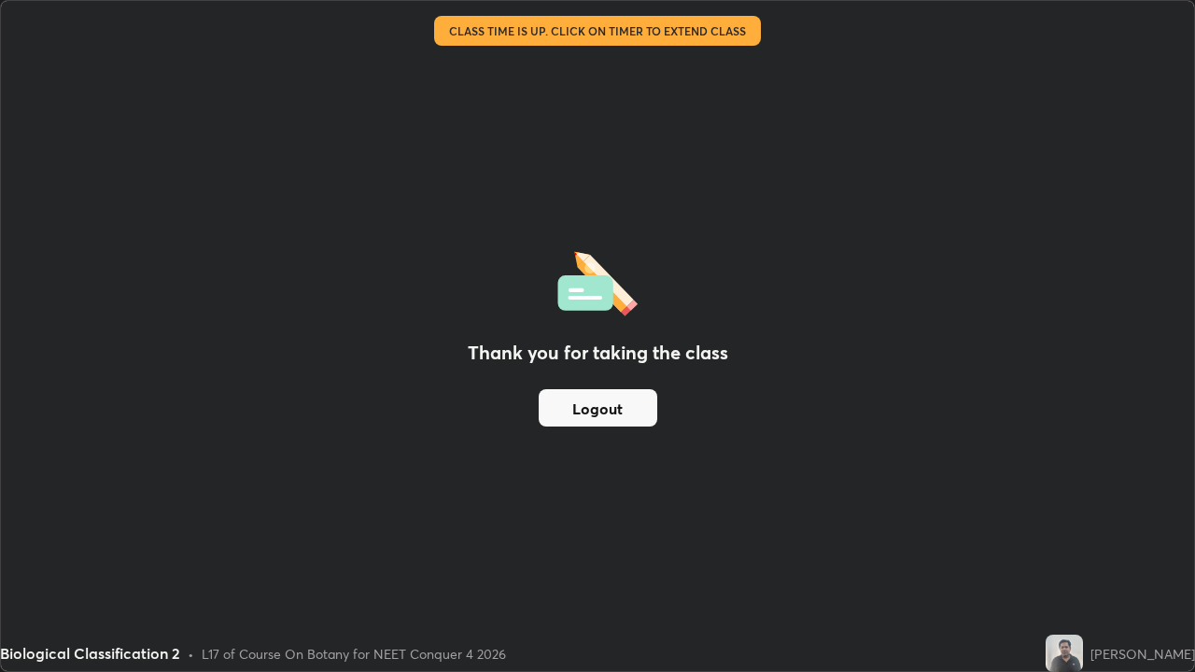
click at [593, 408] on button "Logout" at bounding box center [598, 407] width 119 height 37
